Goal: Task Accomplishment & Management: Use online tool/utility

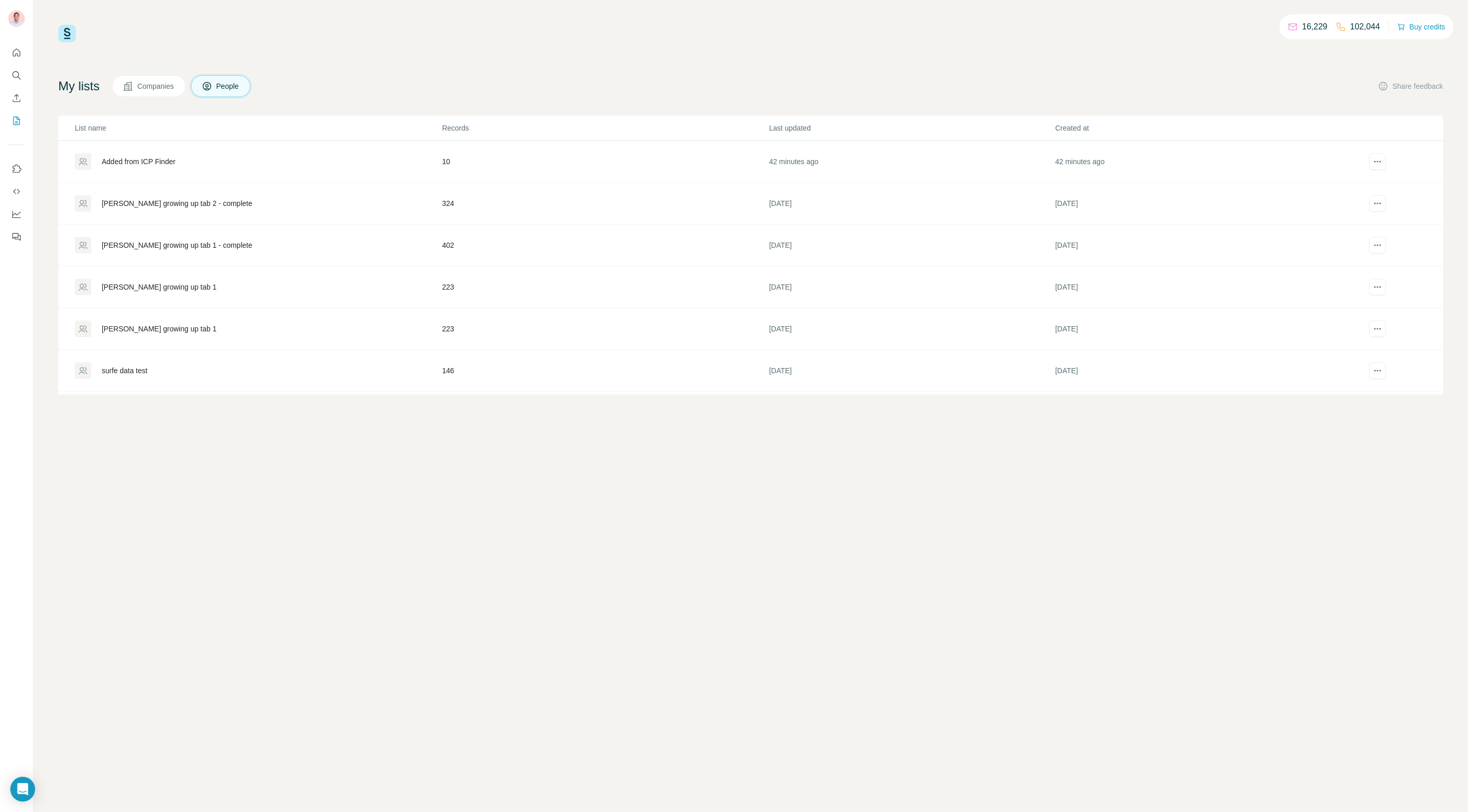
click at [157, 200] on div "[PERSON_NAME] growing up tab 2 - complete" at bounding box center [177, 203] width 151 height 10
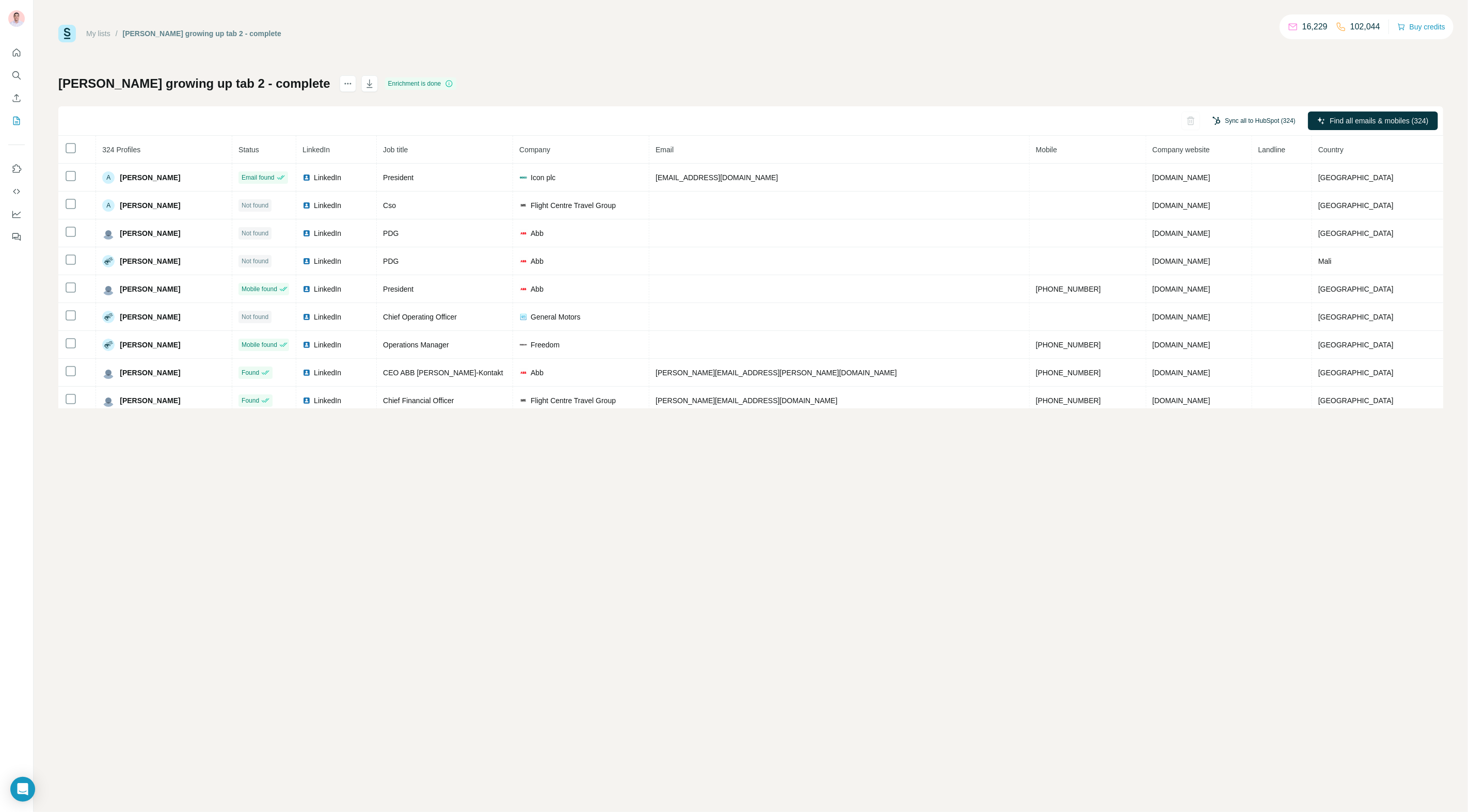
click at [1245, 123] on button "Sync all to HubSpot (324)" at bounding box center [1254, 121] width 97 height 15
click at [1252, 217] on button "Sync all to HubSpot" at bounding box center [1240, 211] width 114 height 20
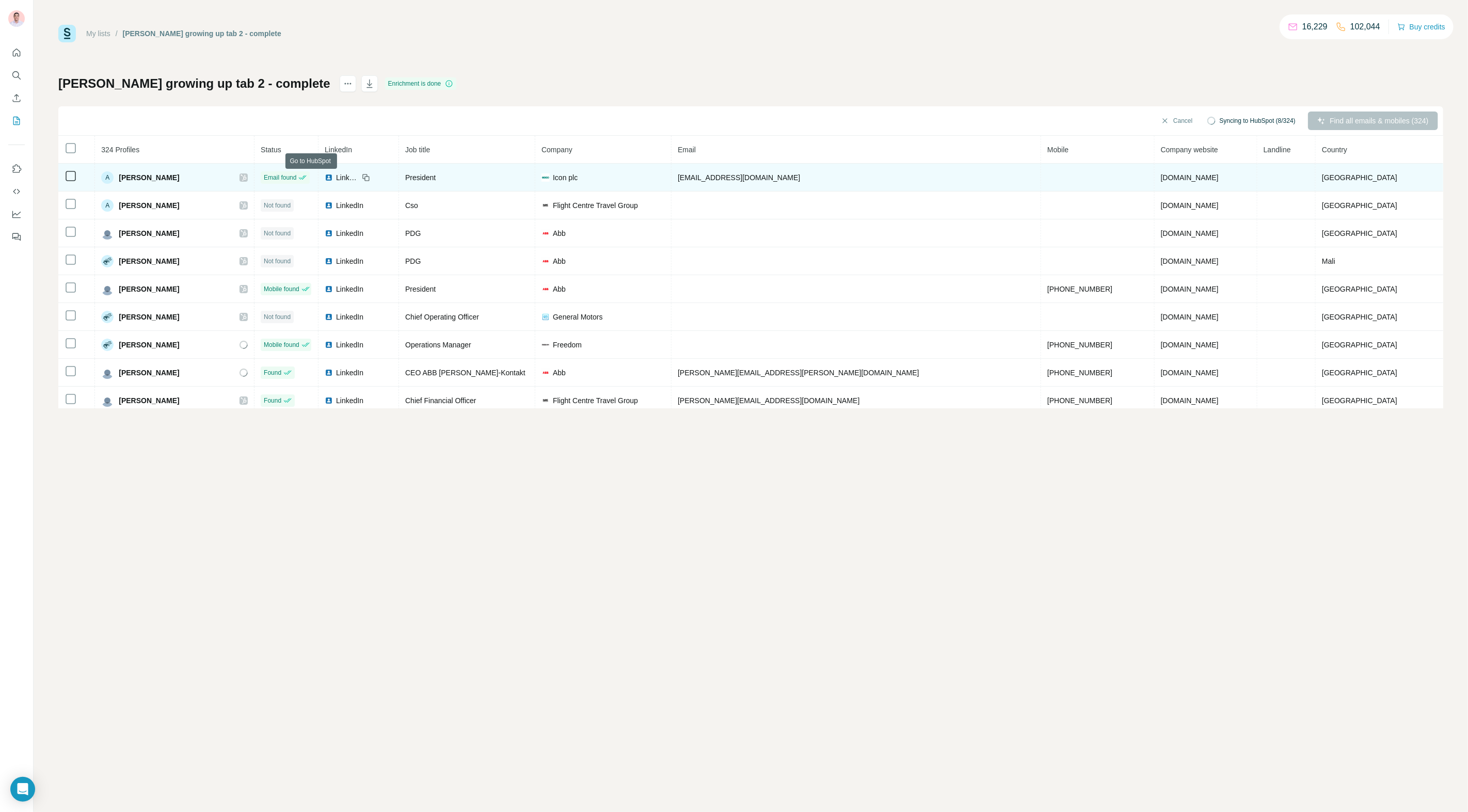
click at [247, 175] on icon at bounding box center [244, 177] width 6 height 6
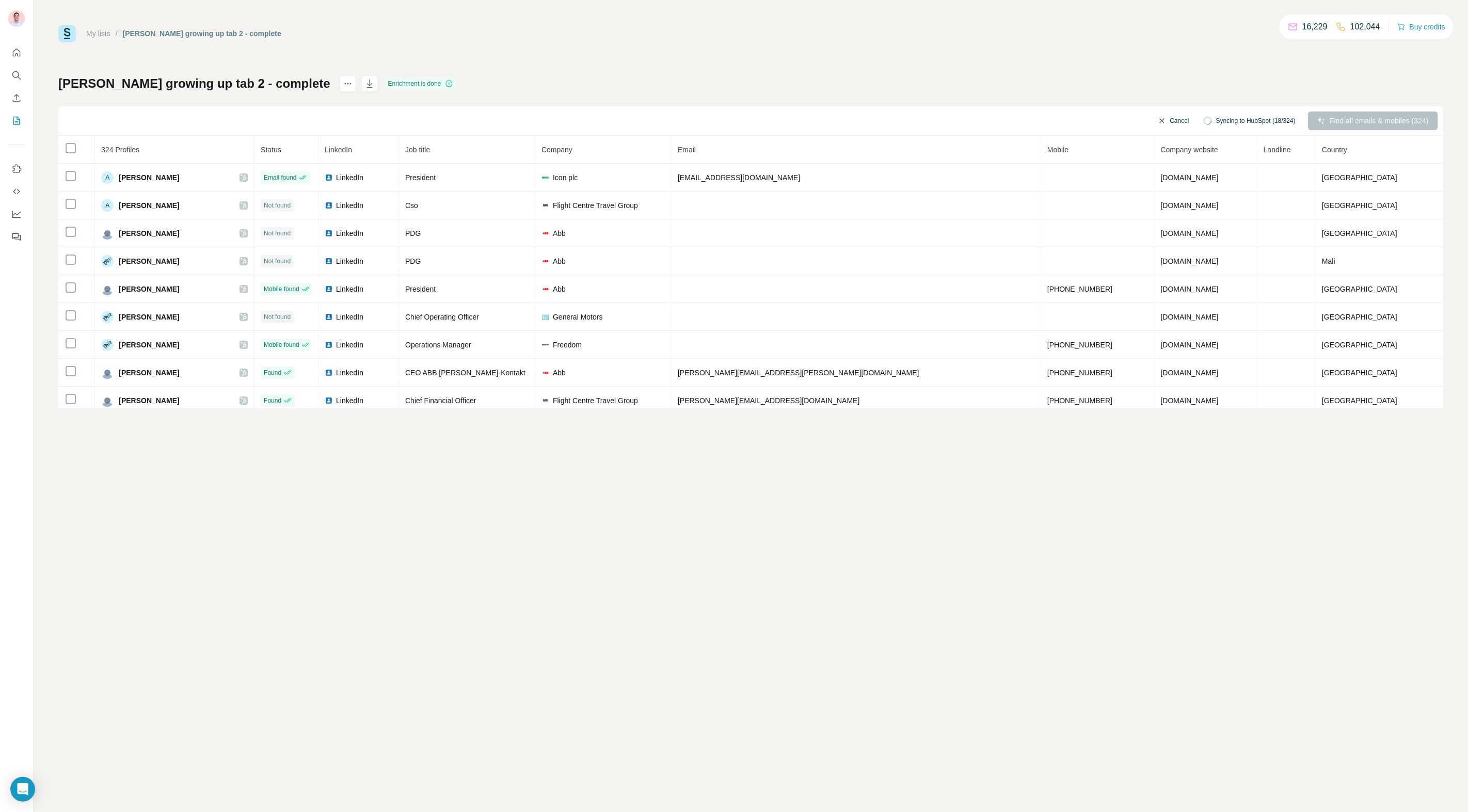
click at [1161, 122] on button "Cancel" at bounding box center [1174, 120] width 46 height 18
click at [1004, 107] on div "Cancel Syncing to HubSpot (19/324) Find all emails & mobiles (324)" at bounding box center [751, 121] width 1385 height 29
